Goal: Information Seeking & Learning: Learn about a topic

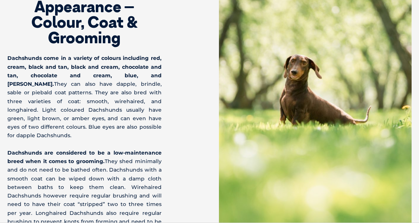
scroll to position [2711, 0]
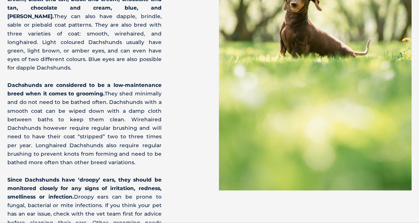
scroll to position [2773, 0]
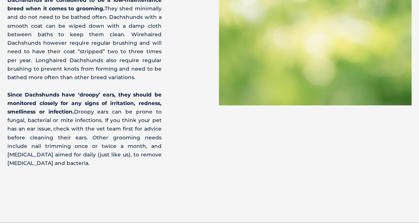
scroll to position [2862, 0]
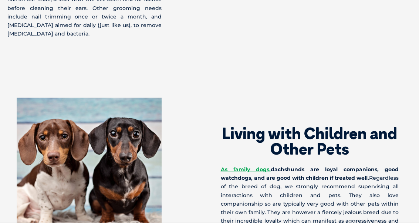
scroll to position [2986, 0]
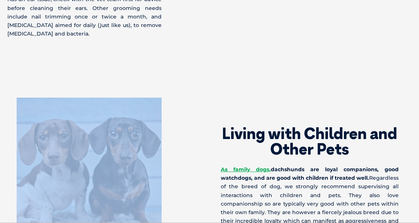
click at [70, 188] on div "Living with Children and Other Pets As family dogs, dachshunds are loyal compan…" at bounding box center [209, 185] width 419 height 175
click at [92, 205] on section "Living with Children and Other Pets As family dogs, dachshunds are loyal compan…" at bounding box center [209, 185] width 419 height 234
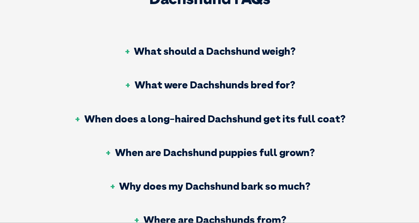
scroll to position [3332, 0]
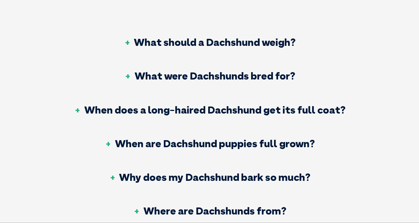
click at [265, 172] on h3 "Why does my Dachshund bark so much?" at bounding box center [210, 177] width 202 height 10
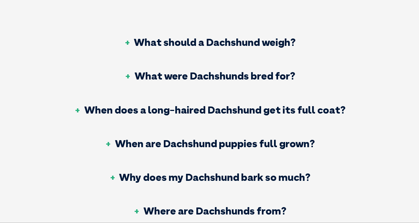
click at [276, 161] on div "Why does my Dachshund bark so much?" at bounding box center [209, 178] width 313 height 34
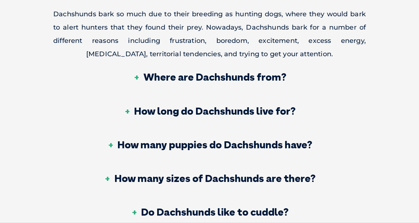
scroll to position [3519, 0]
click at [269, 196] on div "Do Dachshunds like to cuddle?" at bounding box center [209, 213] width 313 height 34
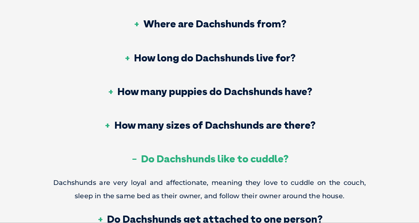
click at [302, 214] on h3 "Do Dachshunds get attached to one person?" at bounding box center [210, 219] width 226 height 10
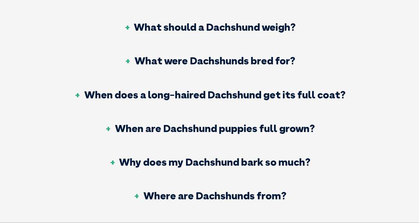
scroll to position [3347, 0]
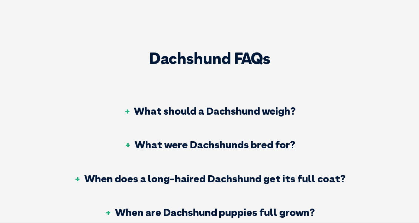
scroll to position [3263, 0]
click at [313, 162] on div "When does a long-haired Dachshund get its full coat?" at bounding box center [209, 179] width 313 height 34
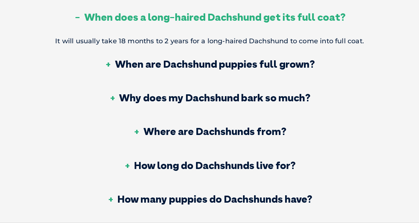
scroll to position [3423, 0]
